Goal: Check status

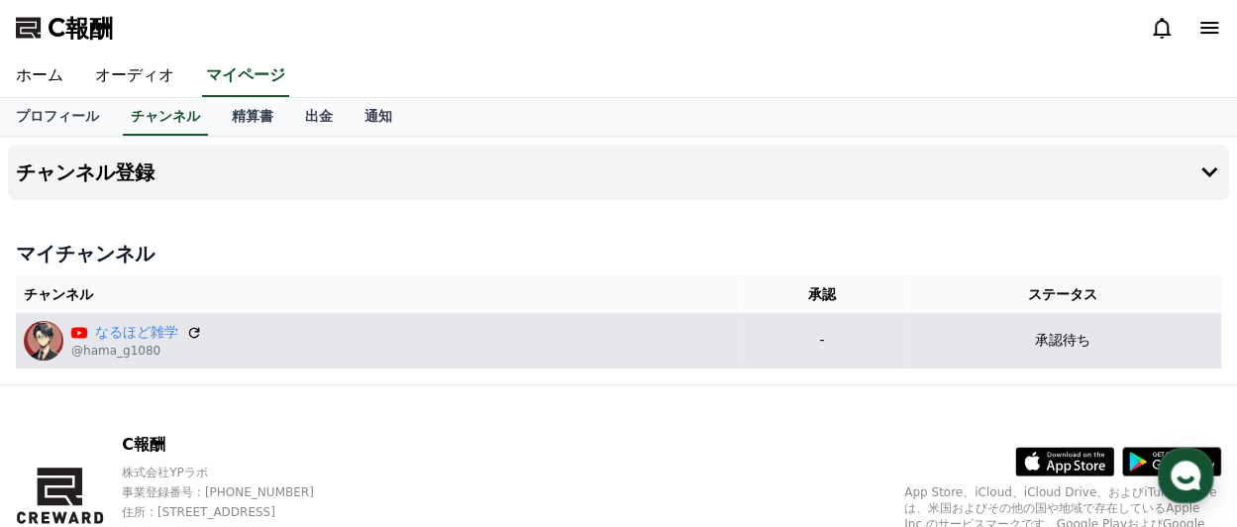
click at [1090, 346] on font "承認待ち" at bounding box center [1061, 340] width 55 height 16
